Goal: Task Accomplishment & Management: Manage account settings

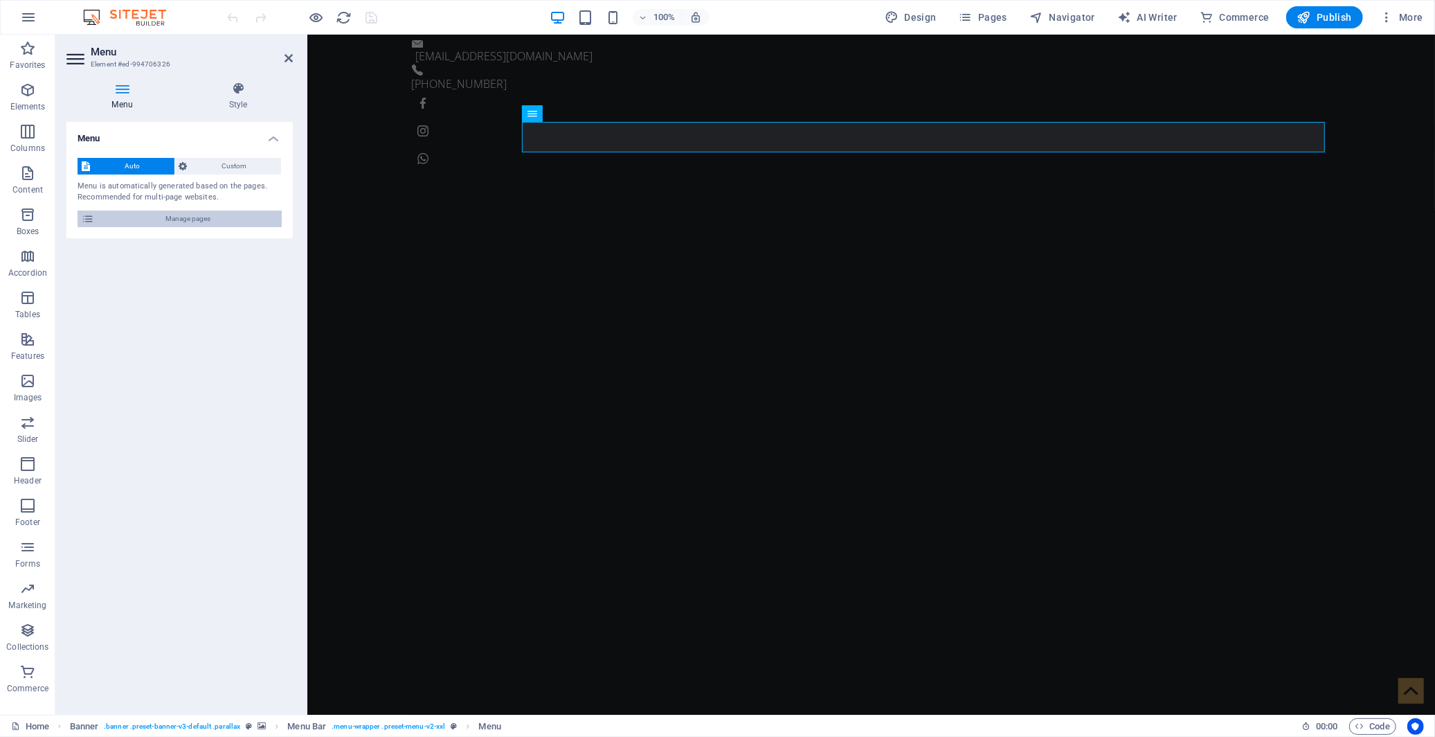
click at [234, 217] on span "Manage pages" at bounding box center [187, 218] width 179 height 17
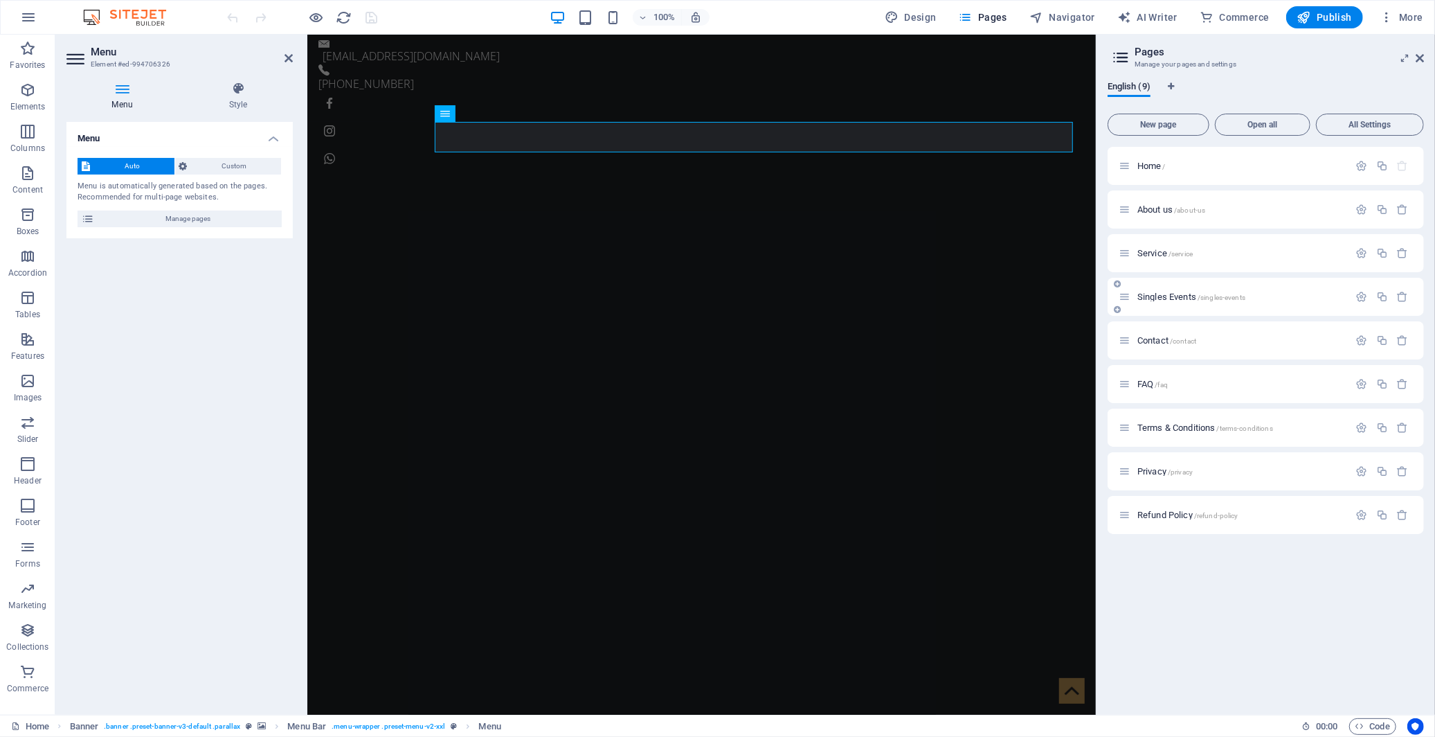
click at [1174, 300] on span "Singles Events /singles-events" at bounding box center [1191, 296] width 108 height 10
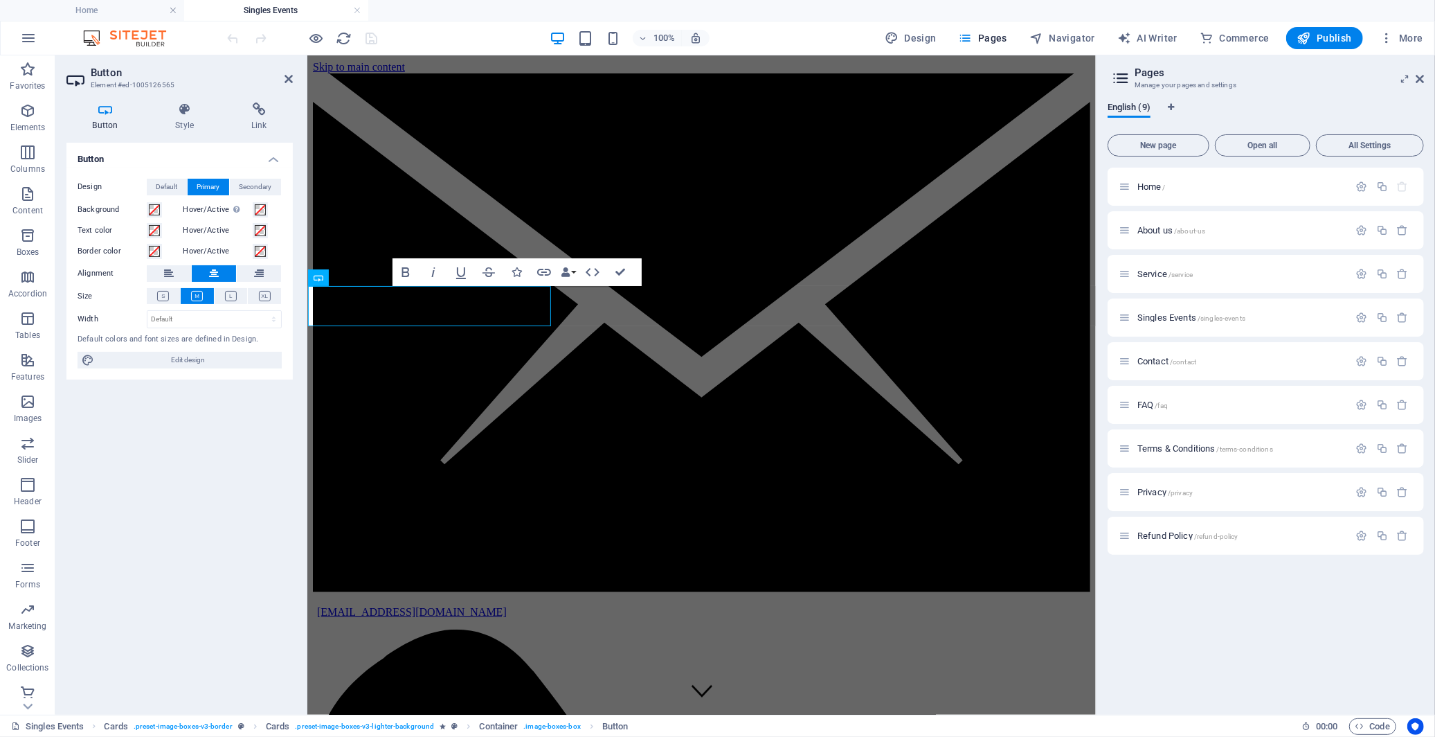
scroll to position [1938, 0]
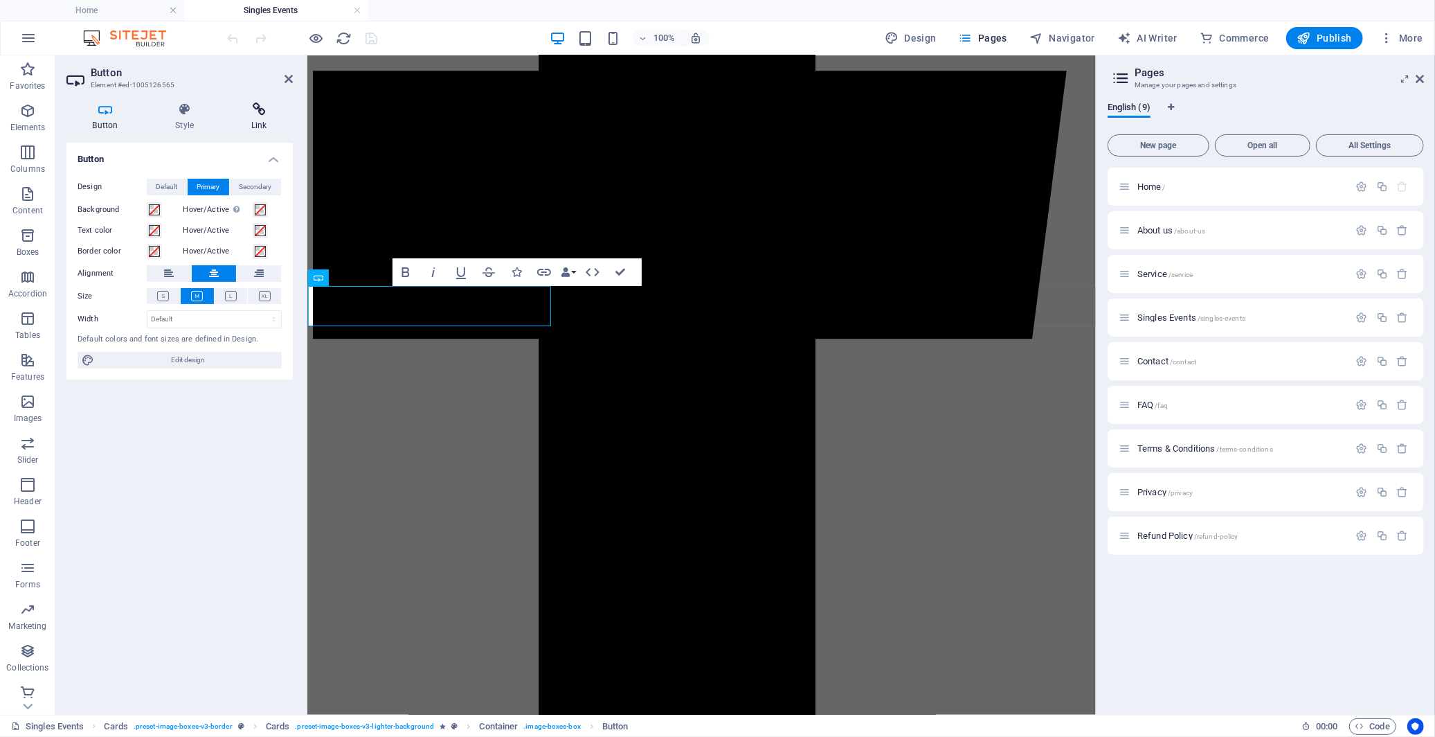
click at [253, 120] on h4 "Link" at bounding box center [259, 116] width 68 height 29
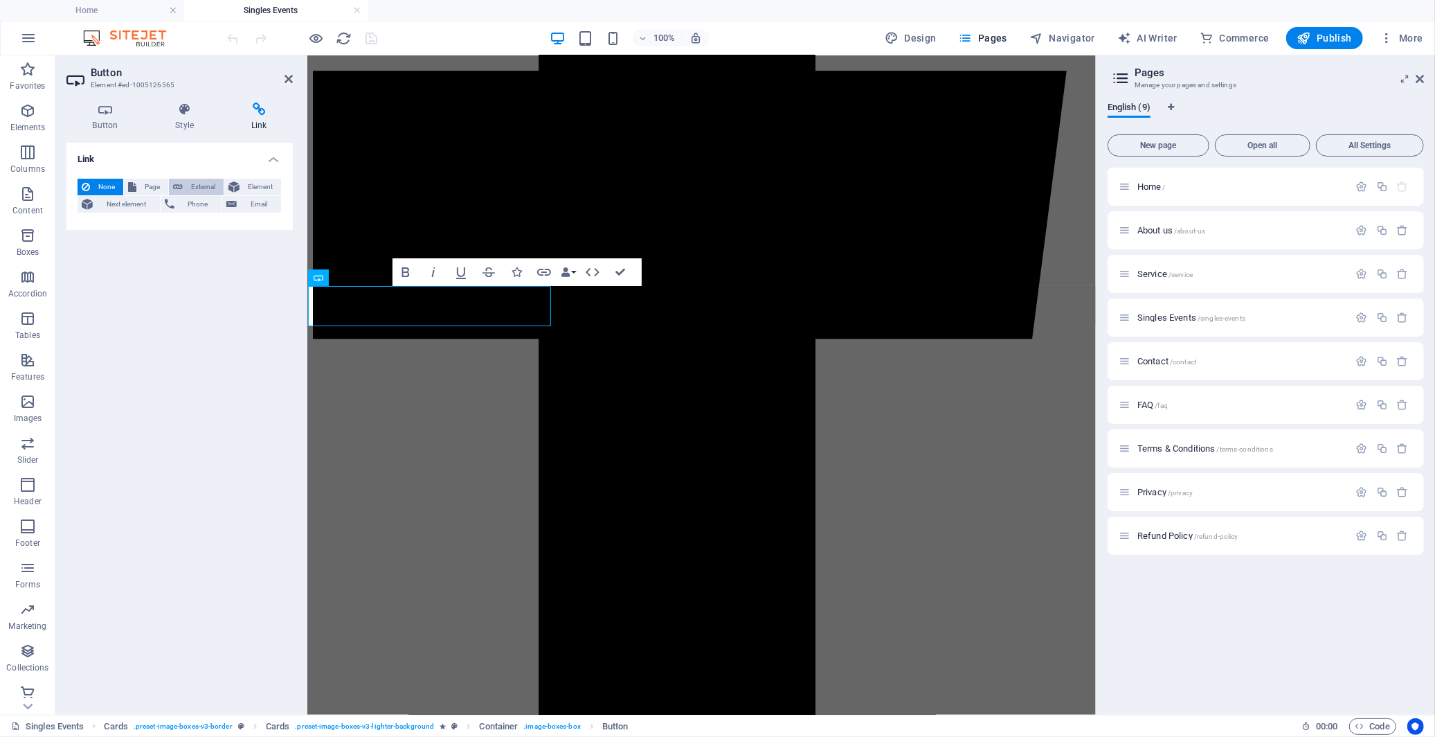
click at [191, 187] on span "External" at bounding box center [203, 187] width 33 height 17
select select "blank"
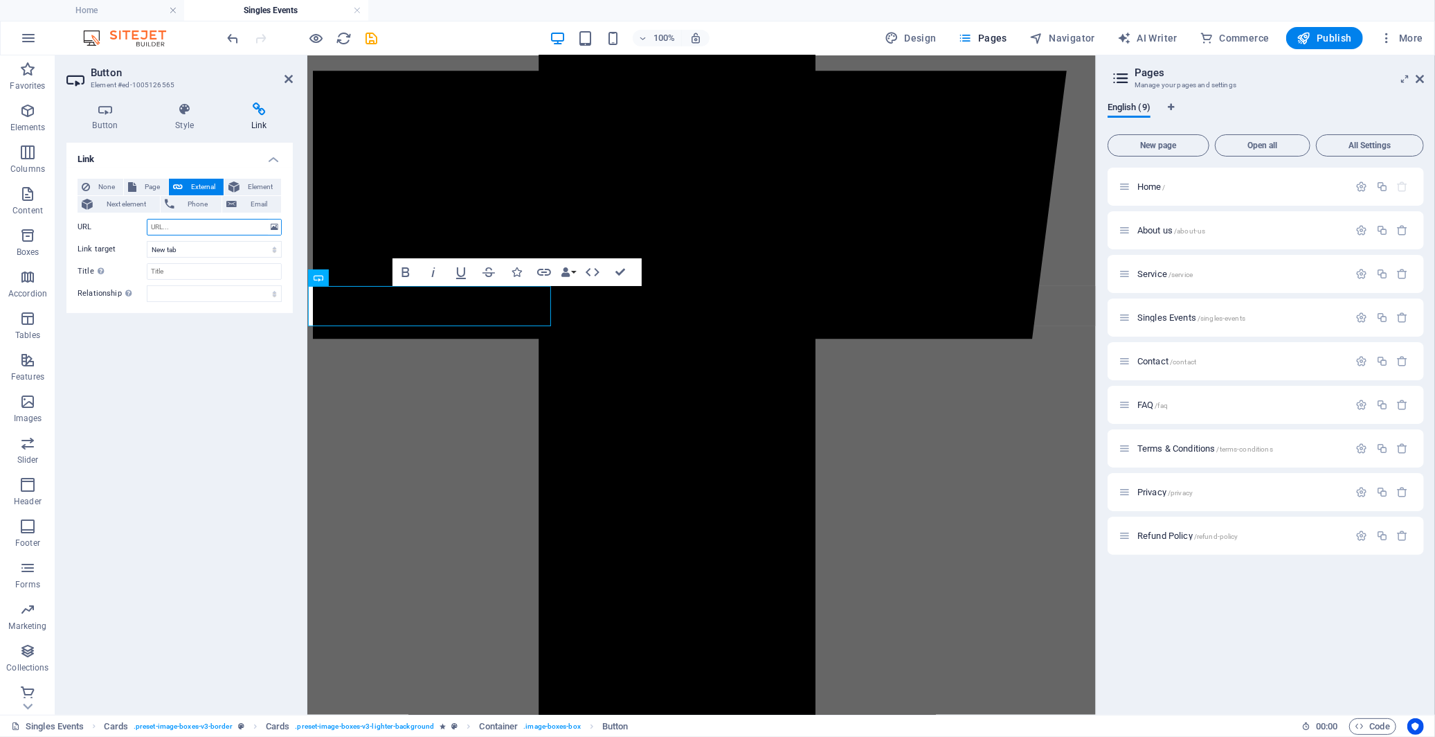
paste input "[URL][DOMAIN_NAME]"
type input "[URL][DOMAIN_NAME]"
click at [238, 357] on div "Link None Page External Element Next element Phone Email Page Home About us Ser…" at bounding box center [179, 423] width 226 height 561
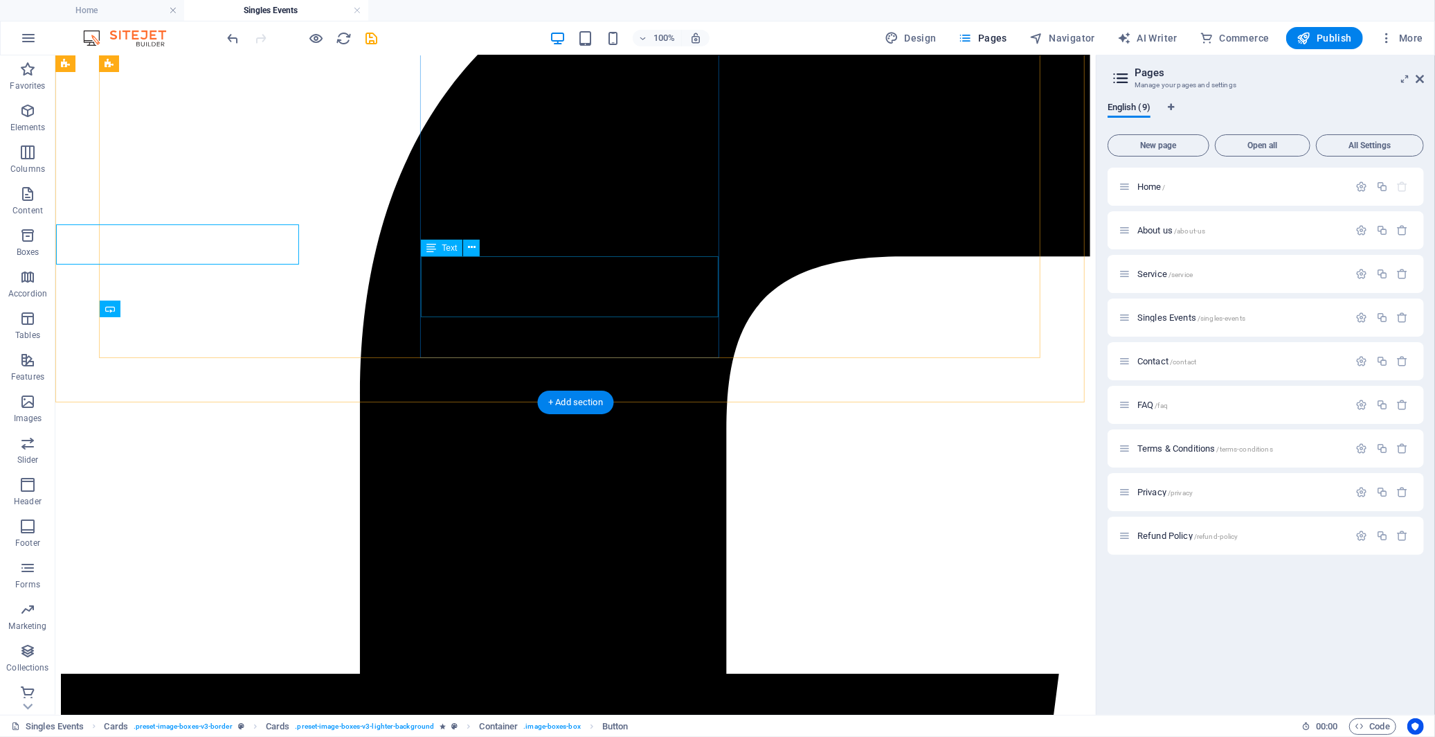
scroll to position [1999, 0]
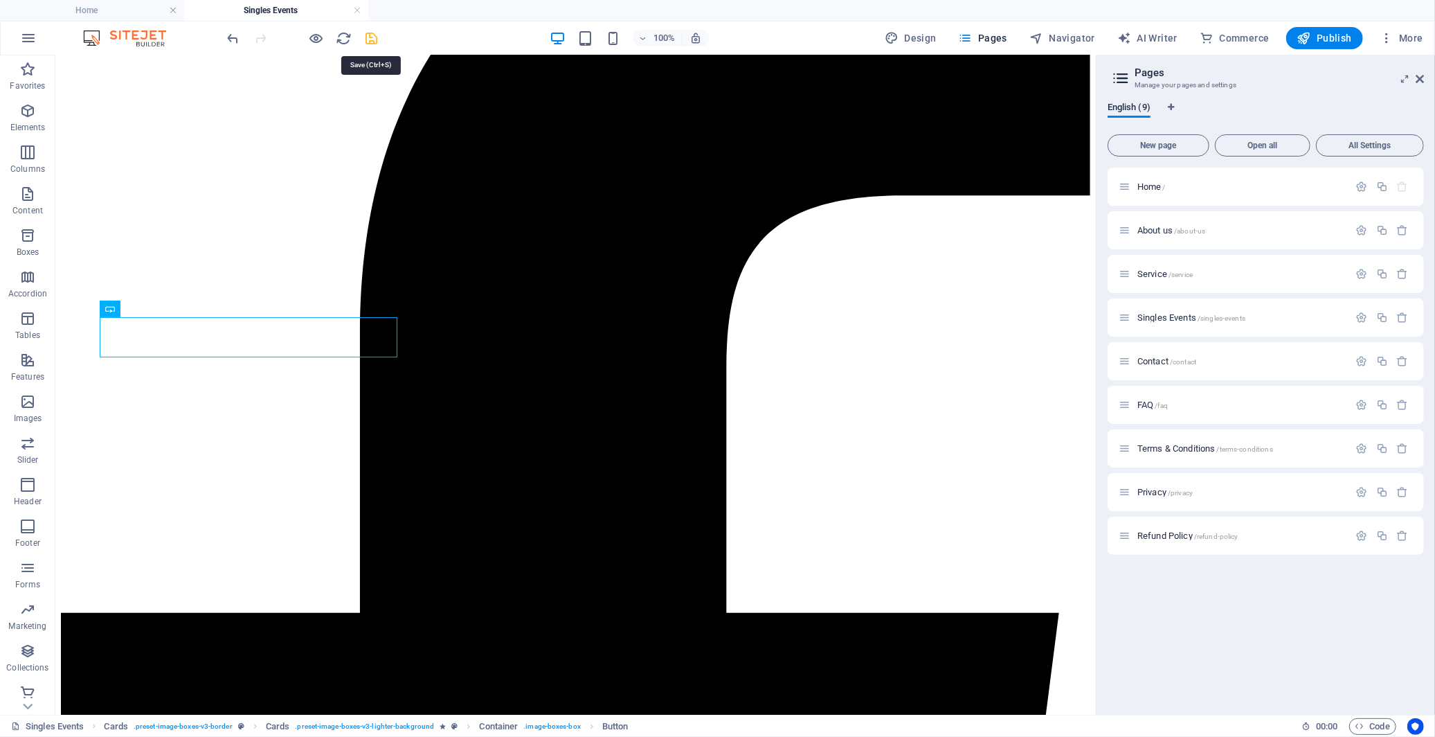
click at [364, 36] on icon "save" at bounding box center [372, 38] width 16 height 16
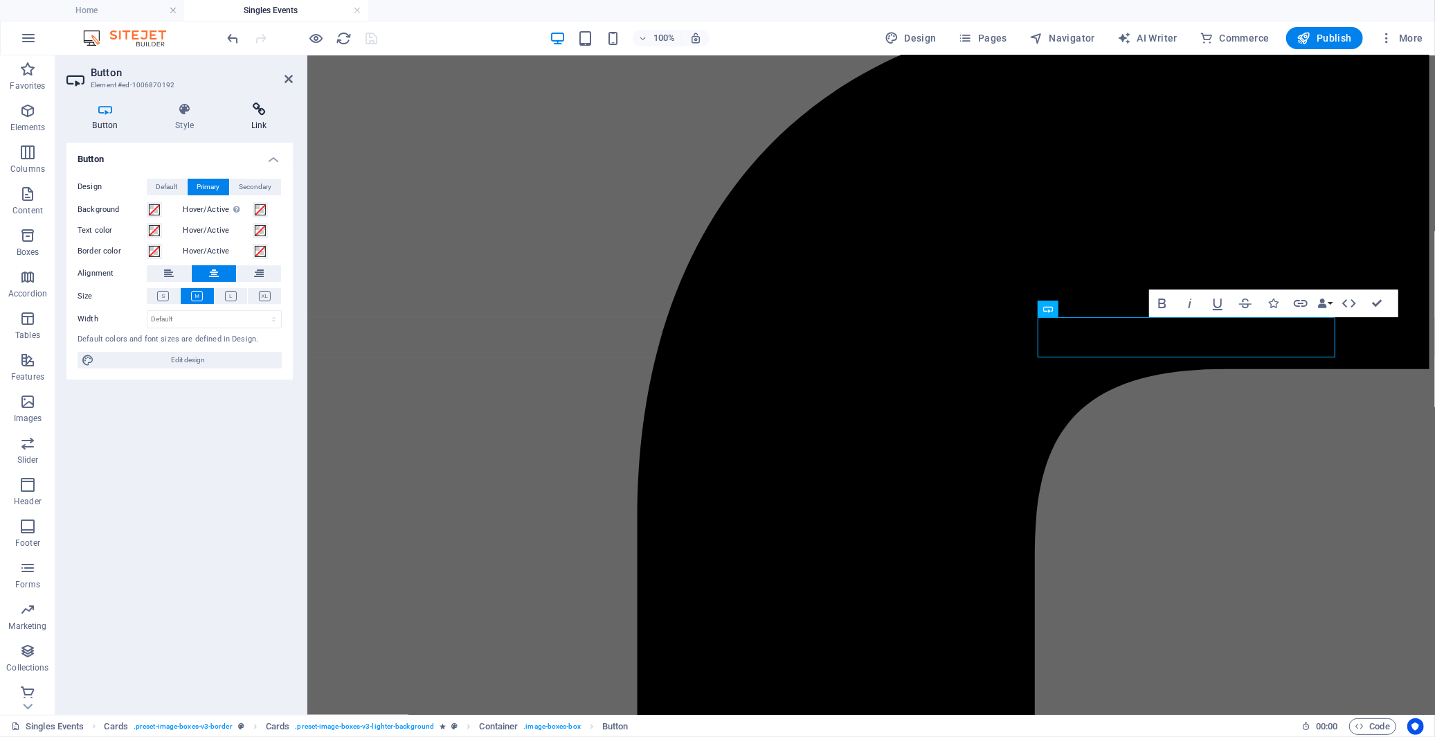
click at [264, 116] on h4 "Link" at bounding box center [259, 116] width 68 height 29
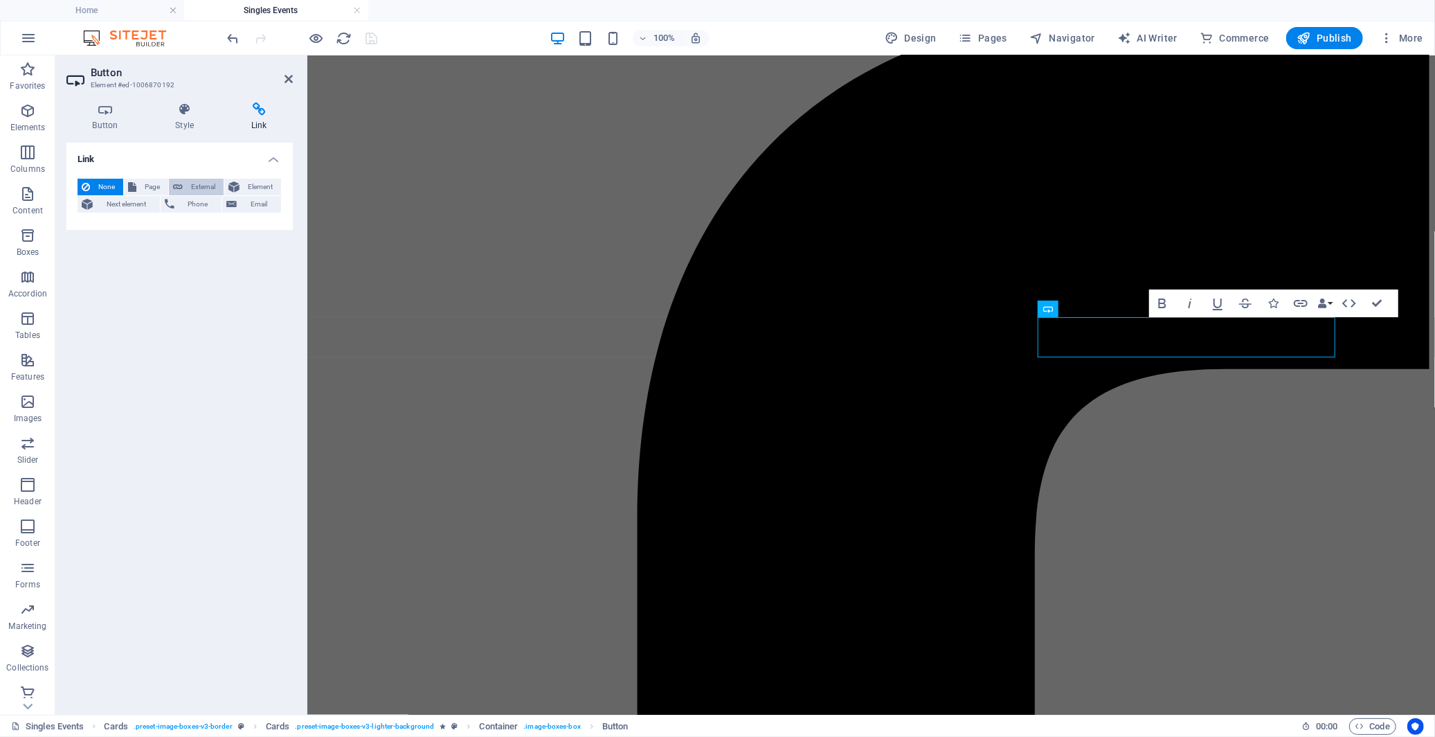
click at [182, 182] on button "External" at bounding box center [196, 187] width 55 height 17
select select "blank"
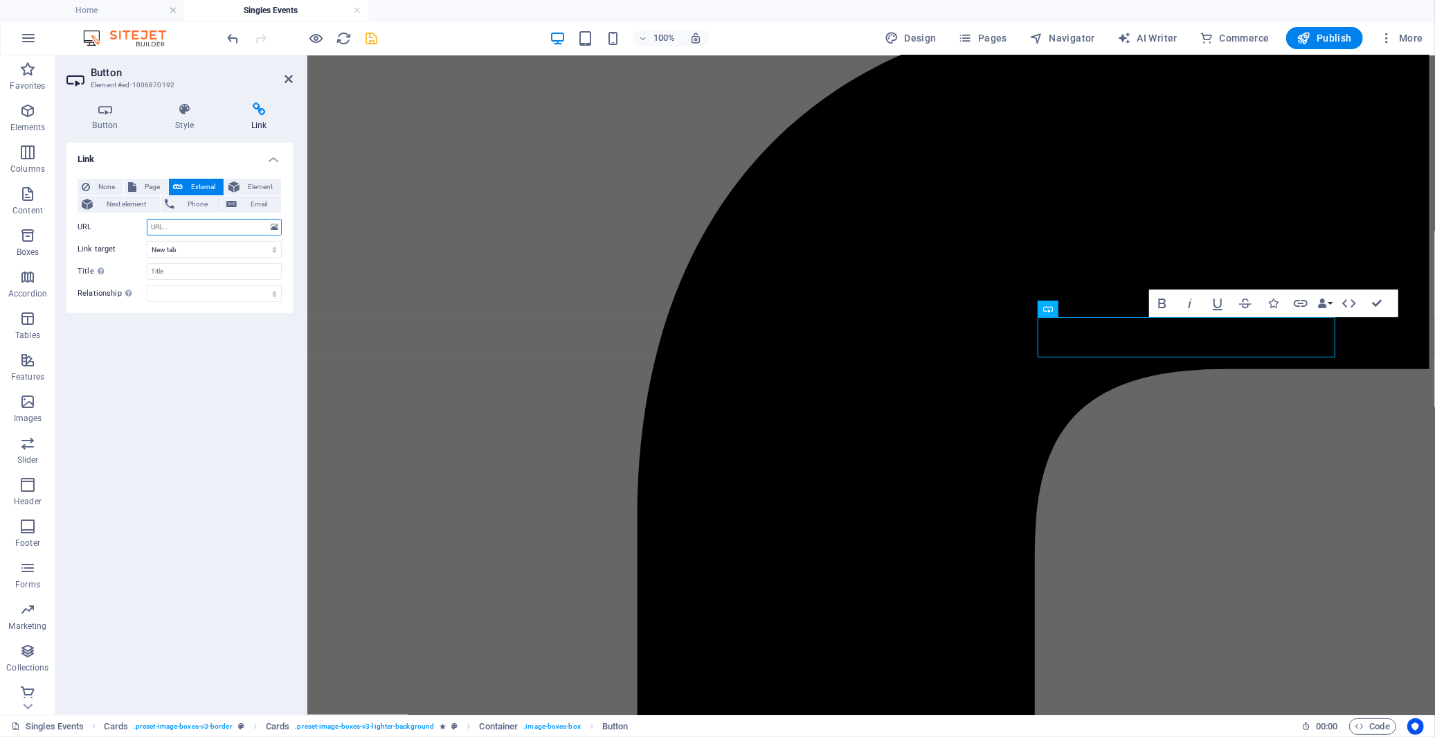
paste input "[URL][DOMAIN_NAME]"
type input "[URL][DOMAIN_NAME]"
click at [230, 364] on div "Link None Page External Element Next element Phone Email Page Home About us Ser…" at bounding box center [179, 423] width 226 height 561
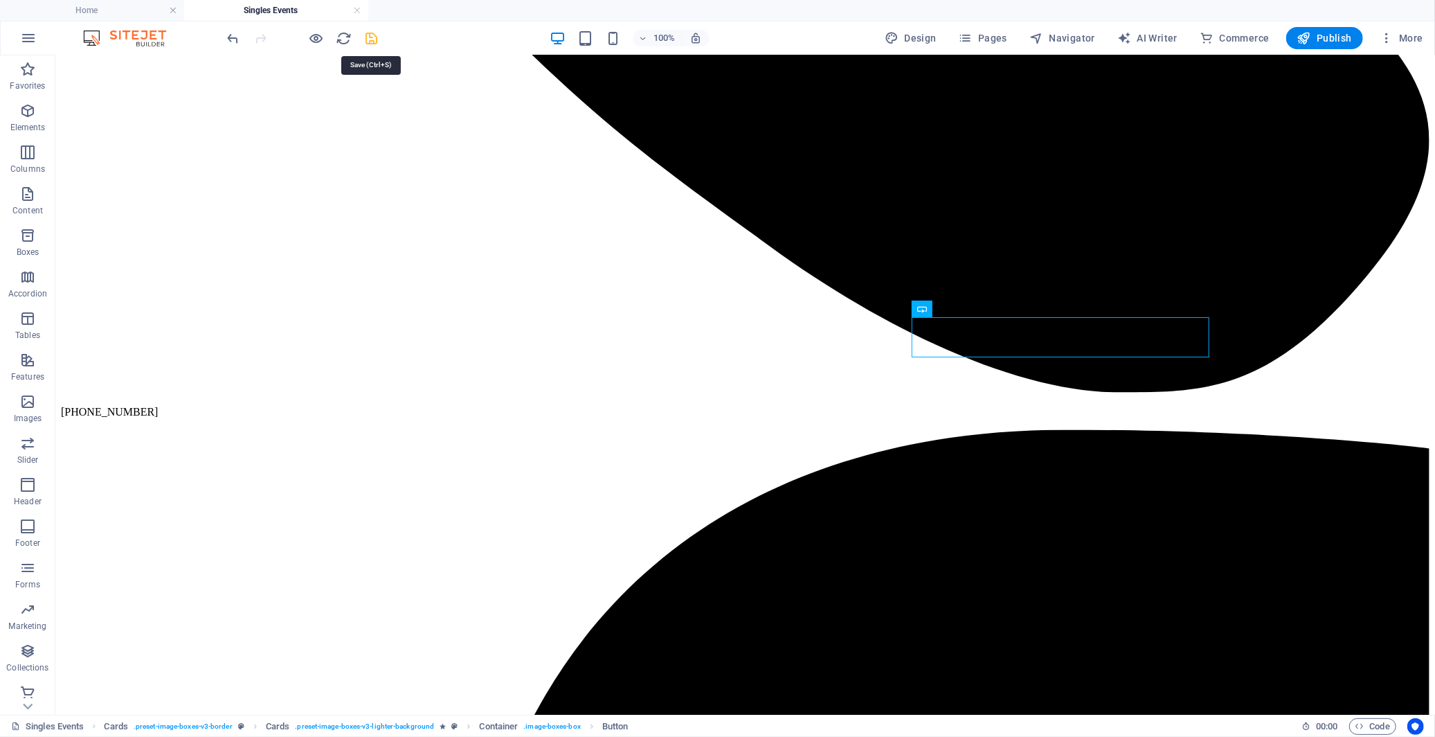
click at [369, 35] on icon "save" at bounding box center [372, 38] width 16 height 16
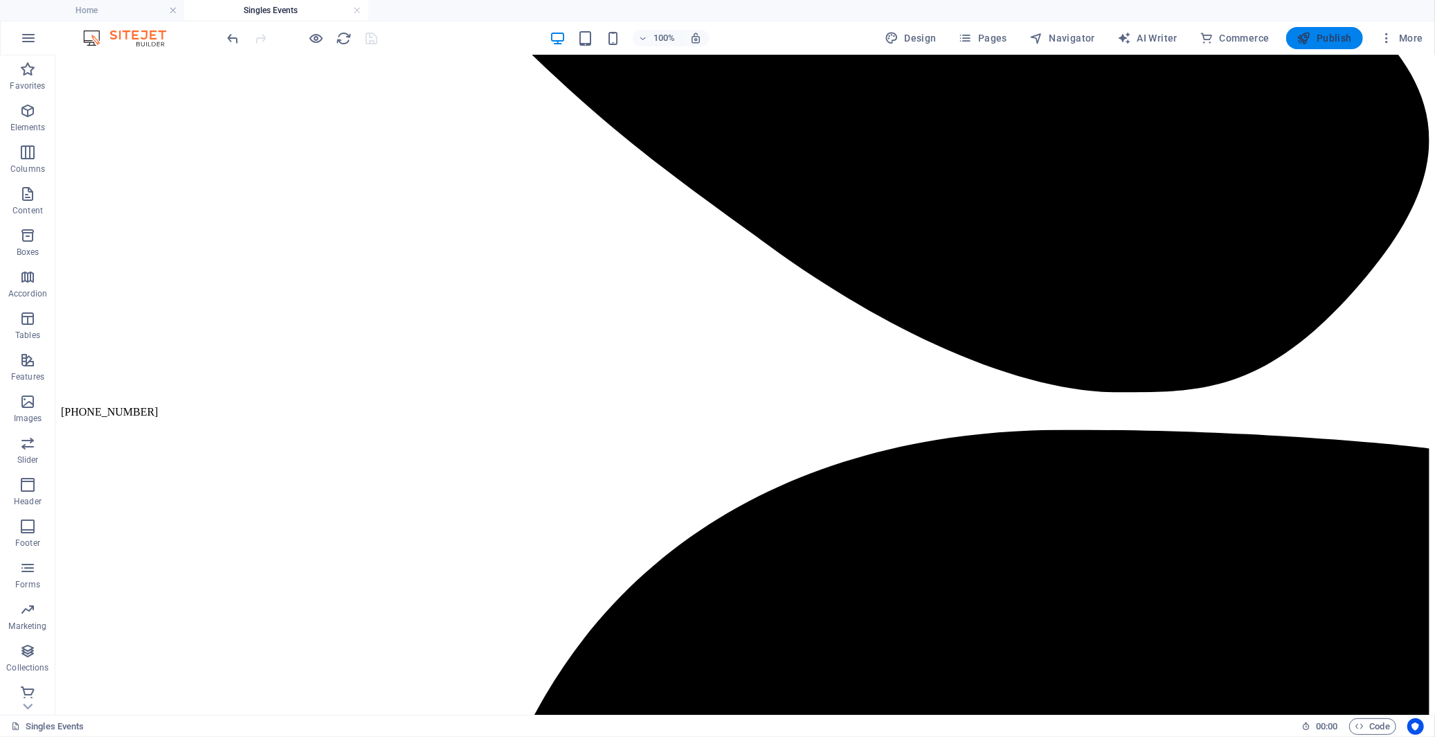
click at [1319, 42] on span "Publish" at bounding box center [1324, 38] width 55 height 14
